Goal: Information Seeking & Learning: Learn about a topic

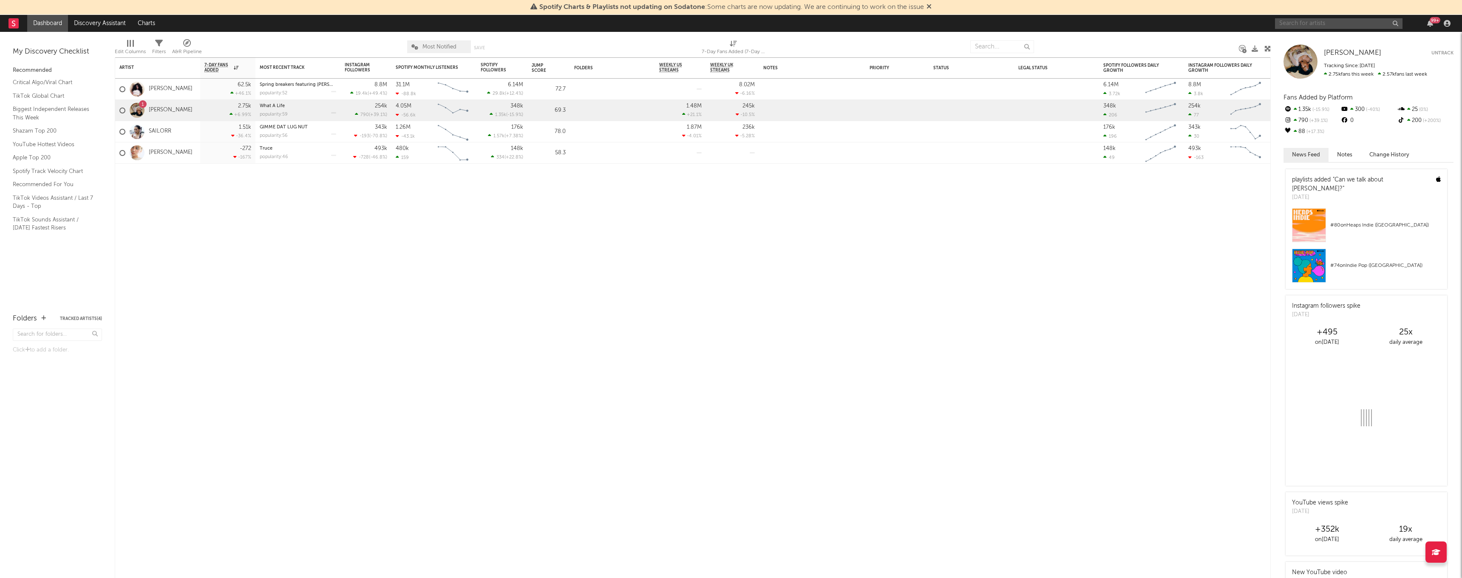
click at [1352, 28] on input "text" at bounding box center [1338, 23] width 127 height 11
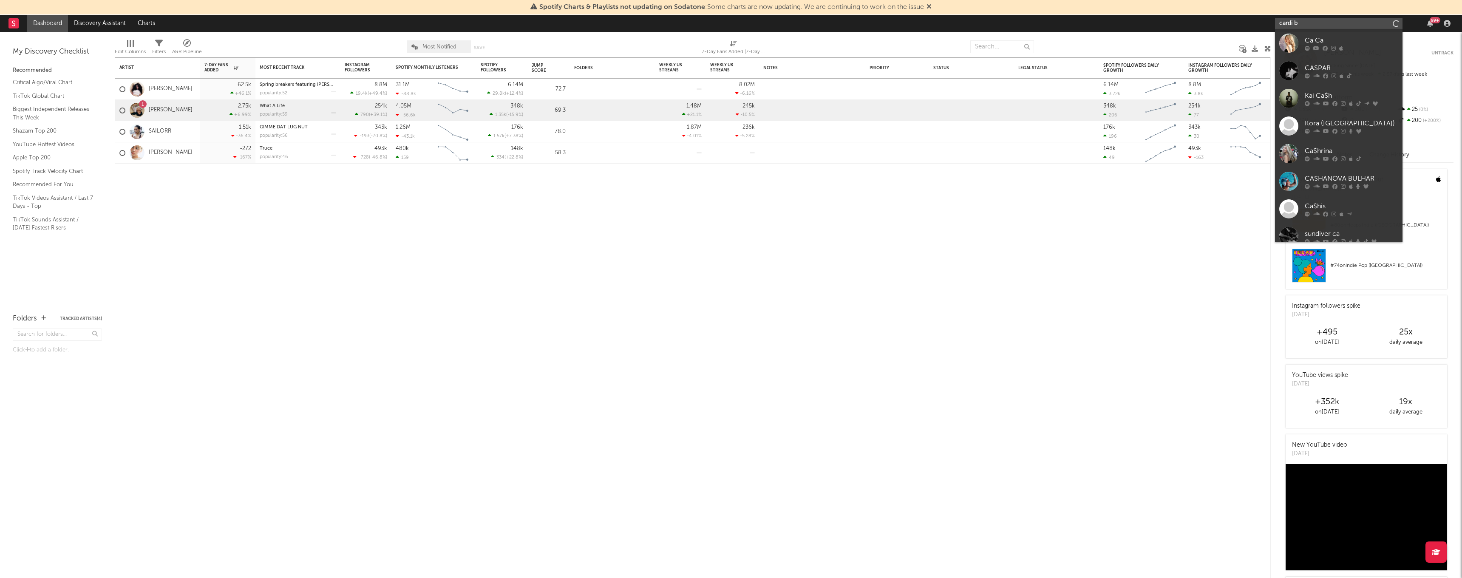
type input "cardi b"
click at [1349, 46] on icon at bounding box center [1351, 47] width 4 height 5
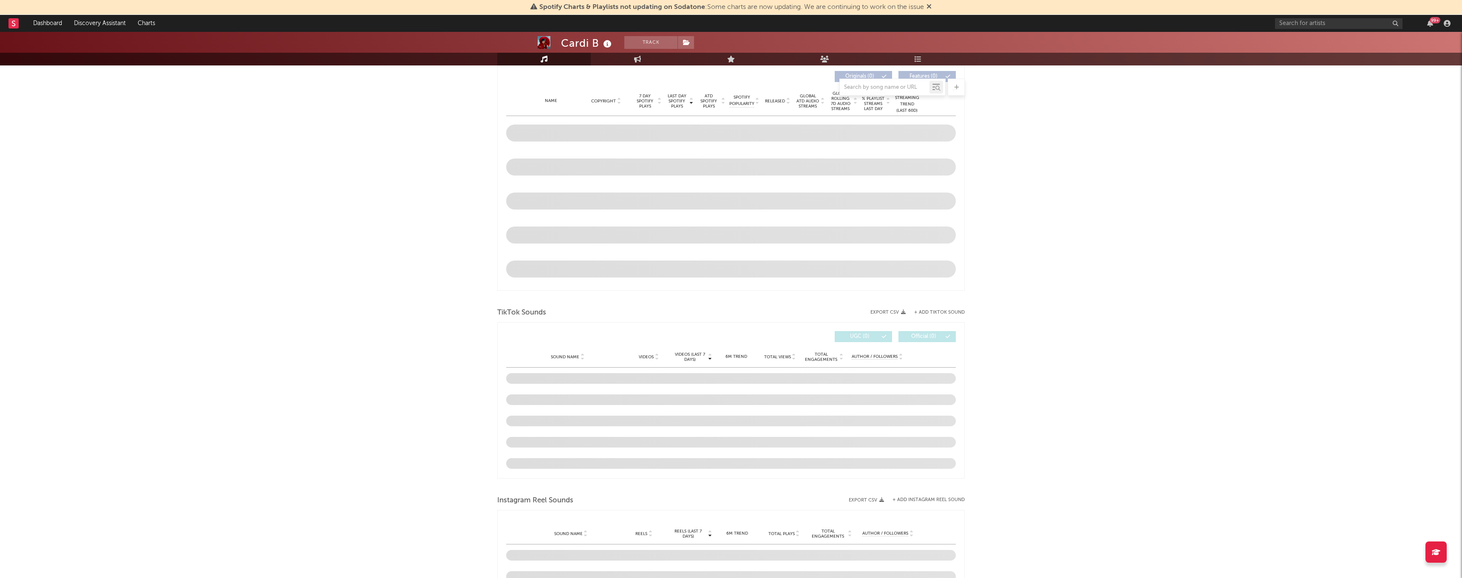
select select "6m"
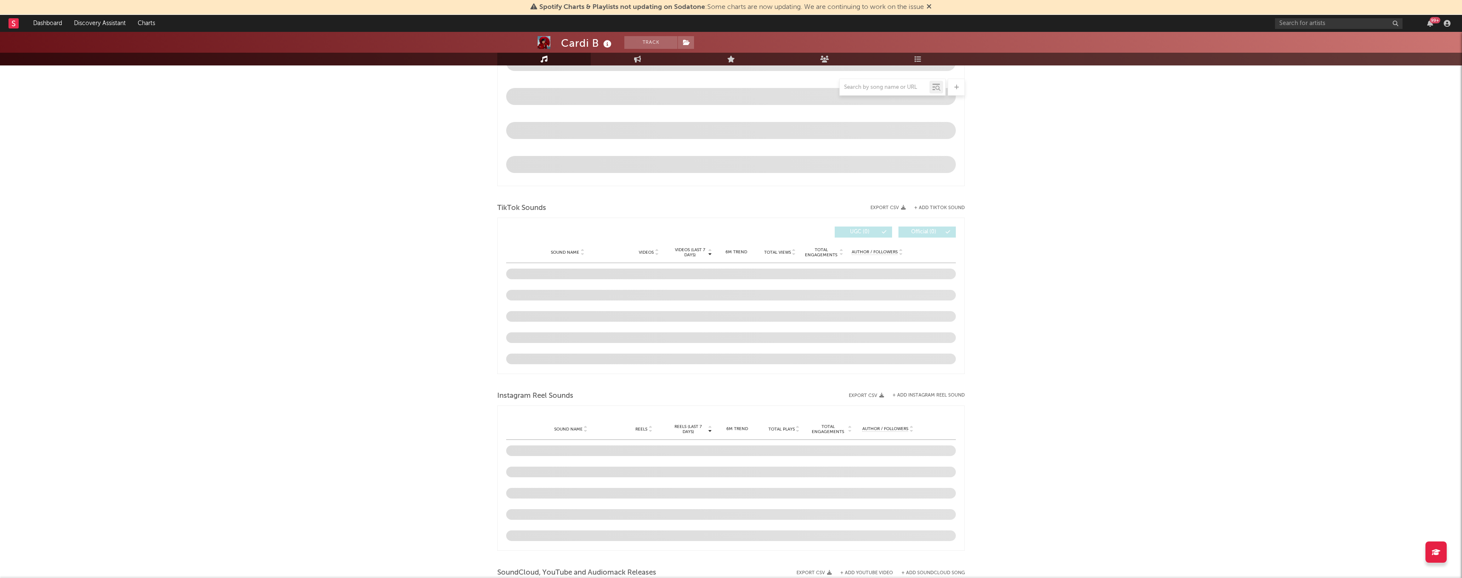
scroll to position [447, 0]
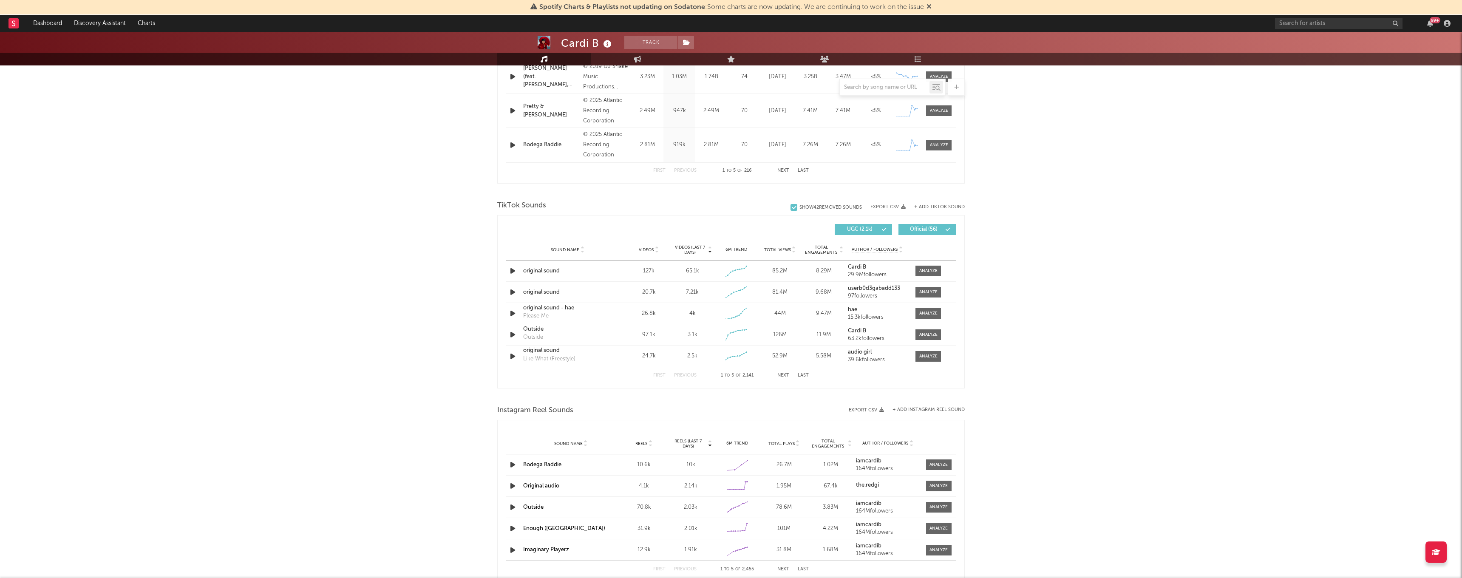
click at [783, 378] on div "First Previous 1 to 5 of 2,141 Next Last" at bounding box center [731, 375] width 156 height 17
click at [782, 375] on button "Next" at bounding box center [783, 375] width 12 height 5
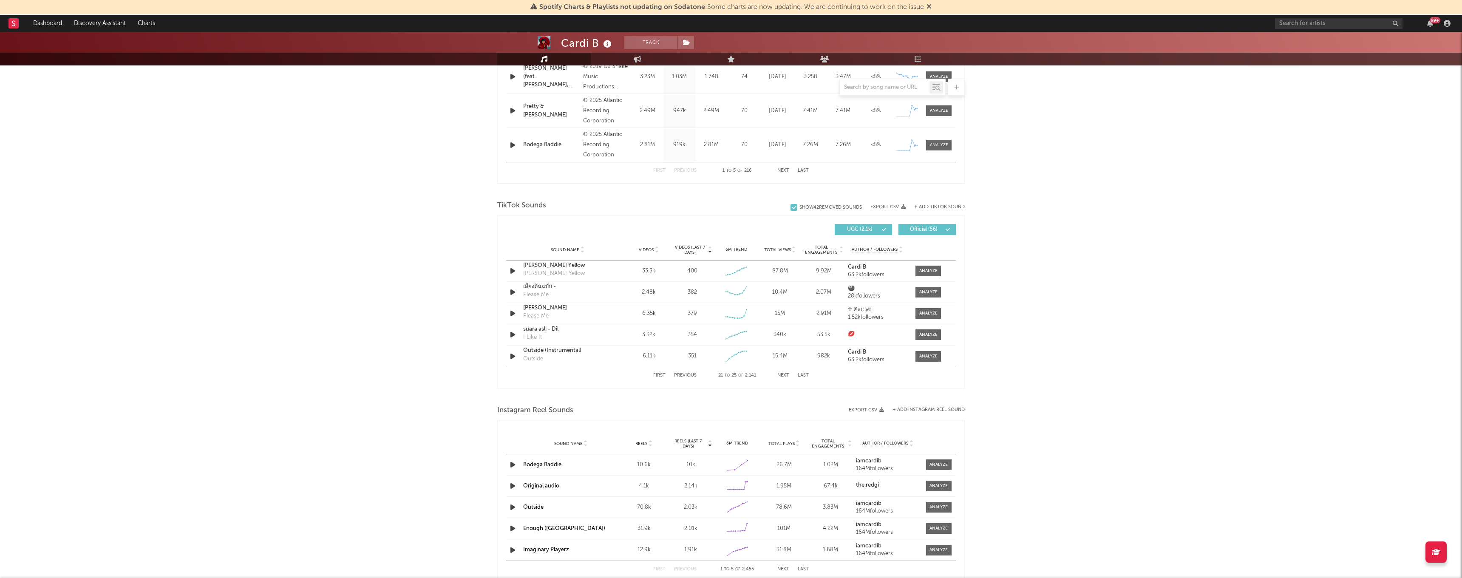
click at [782, 375] on button "Next" at bounding box center [783, 375] width 12 height 5
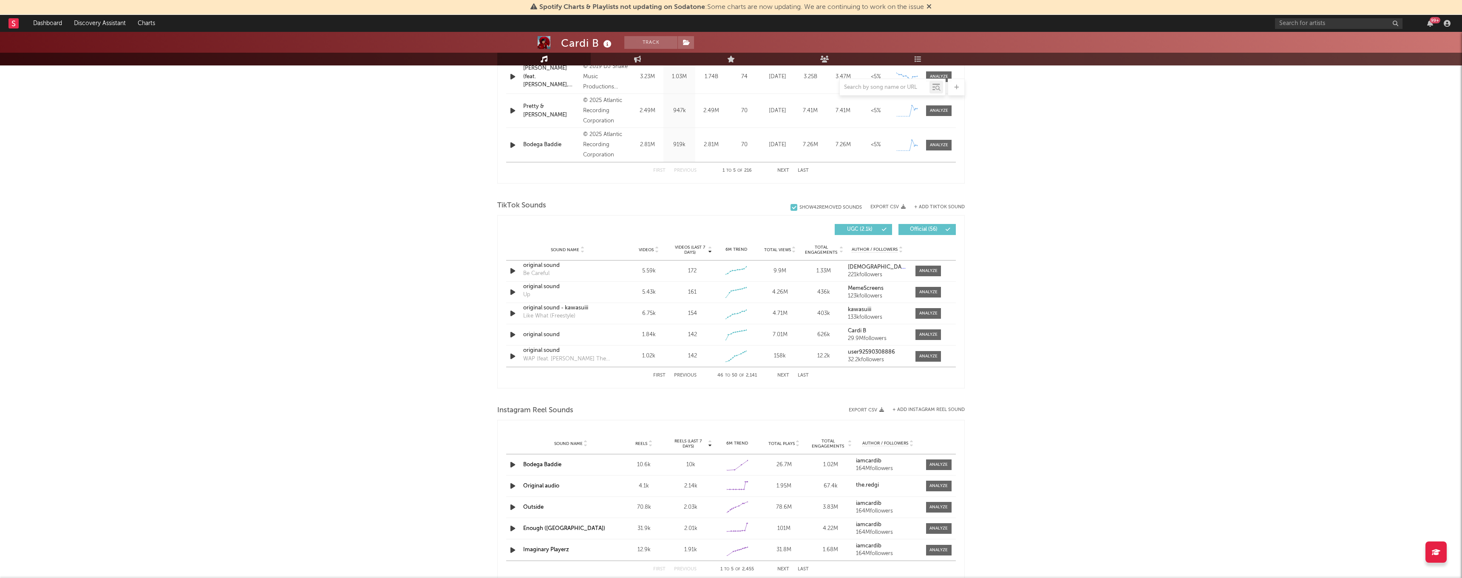
click at [782, 375] on button "Next" at bounding box center [783, 375] width 12 height 5
